Goal: Task Accomplishment & Management: Complete application form

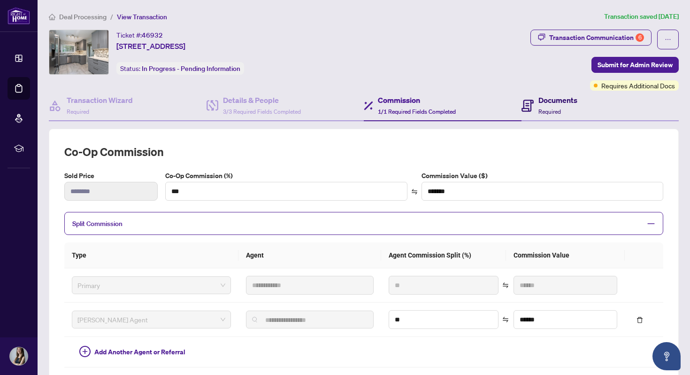
click at [540, 98] on h4 "Documents" at bounding box center [557, 99] width 39 height 11
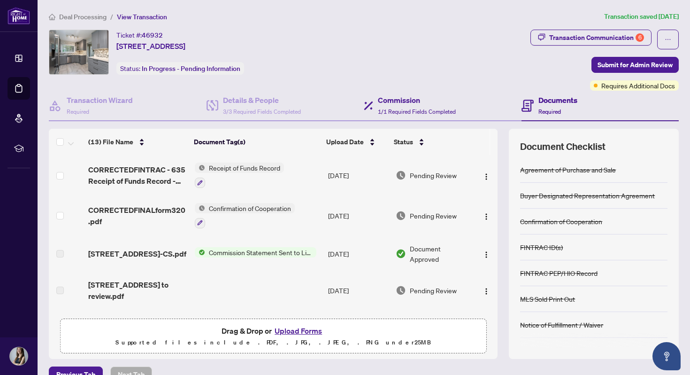
scroll to position [18, 0]
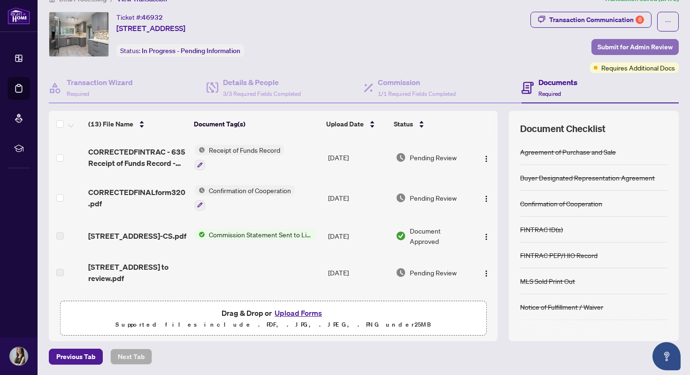
click at [621, 49] on span "Submit for Admin Review" at bounding box center [634, 46] width 75 height 15
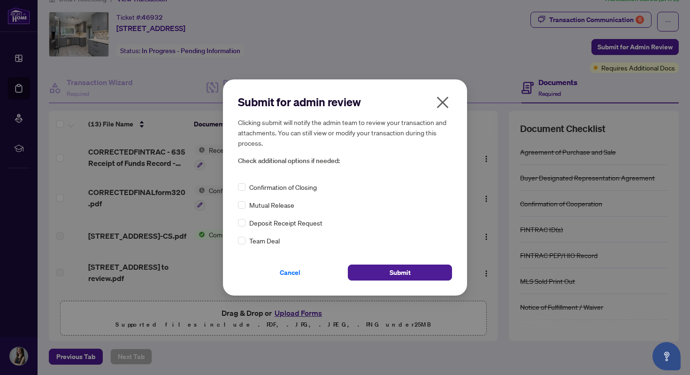
drag, startPoint x: 369, startPoint y: 271, endPoint x: 362, endPoint y: 239, distance: 32.1
click at [362, 239] on div "Submit for admin review Clicking submit will notify the admin team to review yo…" at bounding box center [345, 186] width 214 height 185
click at [397, 273] on span "Submit" at bounding box center [400, 272] width 21 height 15
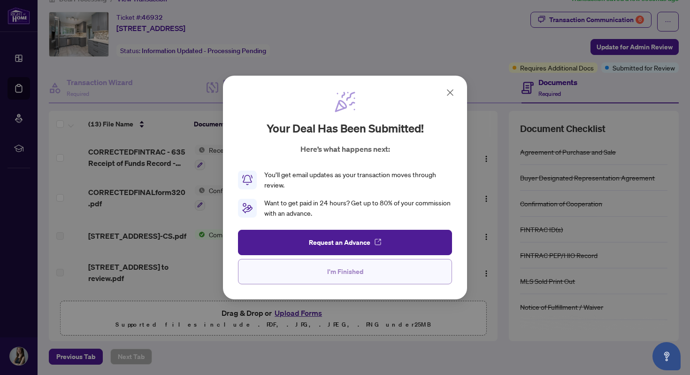
click at [326, 282] on button "I'm Finished" at bounding box center [345, 271] width 214 height 25
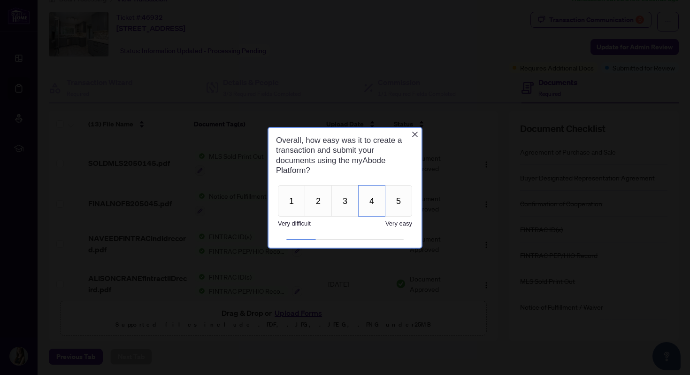
scroll to position [165, 0]
click at [355, 196] on button "3" at bounding box center [344, 199] width 27 height 31
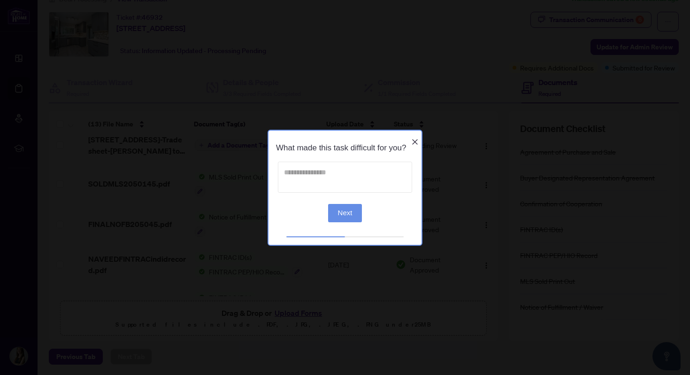
click at [358, 179] on textarea at bounding box center [345, 176] width 134 height 31
click at [415, 138] on icon "Close button" at bounding box center [415, 142] width 8 height 8
